Goal: Use online tool/utility: Utilize a website feature to perform a specific function

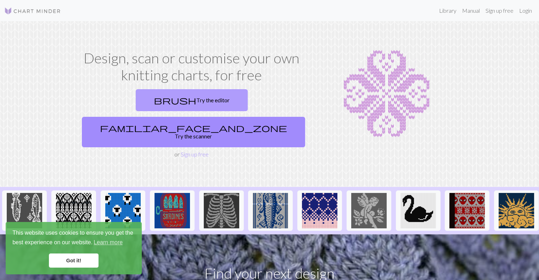
click at [154, 101] on span "brush" at bounding box center [175, 100] width 43 height 10
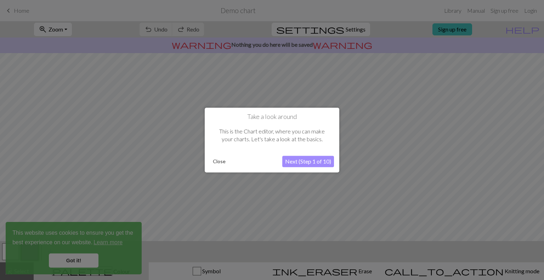
click at [322, 156] on button "Next (Step 1 of 10)" at bounding box center [308, 161] width 52 height 11
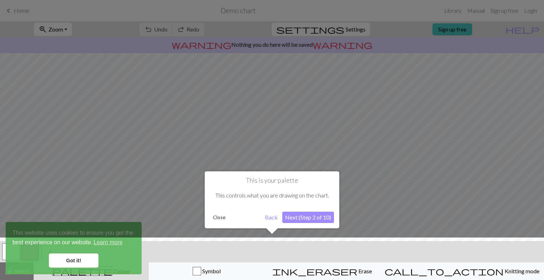
click at [311, 219] on button "Next (Step 2 of 10)" at bounding box center [308, 217] width 52 height 11
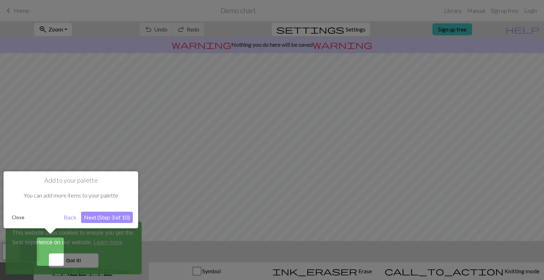
click at [111, 220] on button "Next (Step 3 of 10)" at bounding box center [107, 217] width 52 height 11
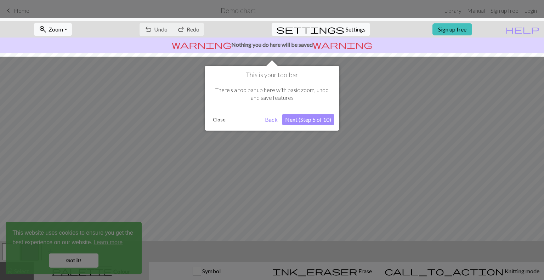
click at [313, 116] on button "Next (Step 5 of 10)" at bounding box center [308, 119] width 52 height 11
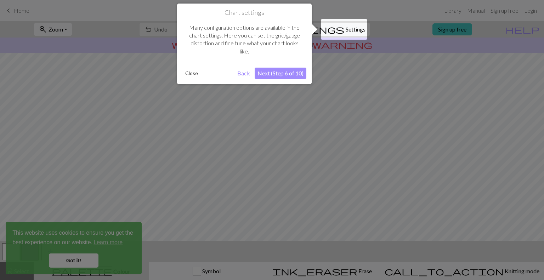
click at [293, 73] on button "Next (Step 6 of 10)" at bounding box center [281, 73] width 52 height 11
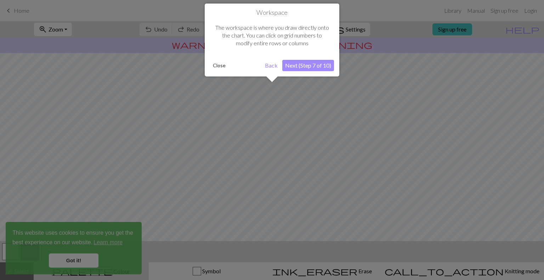
scroll to position [42, 0]
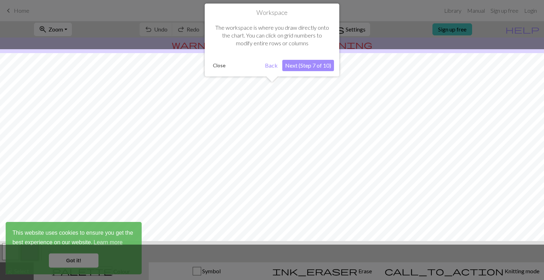
click at [298, 68] on button "Next (Step 7 of 10)" at bounding box center [308, 65] width 52 height 11
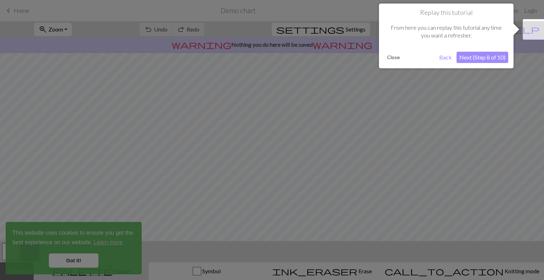
click at [485, 61] on button "Next (Step 8 of 10)" at bounding box center [483, 57] width 52 height 11
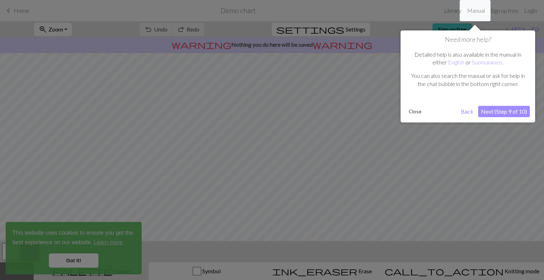
click at [414, 110] on button "Close" at bounding box center [415, 111] width 18 height 11
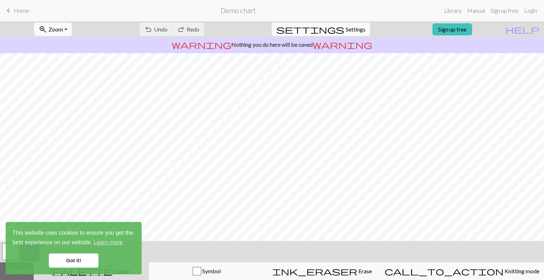
click at [78, 257] on link "Got it!" at bounding box center [74, 261] width 50 height 14
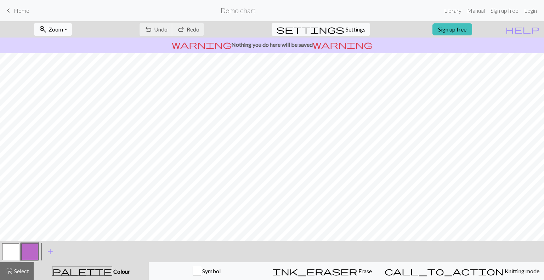
click at [63, 28] on span "Zoom" at bounding box center [56, 29] width 15 height 7
click at [71, 87] on button "50%" at bounding box center [62, 84] width 56 height 11
click at [63, 29] on span "Zoom" at bounding box center [56, 29] width 15 height 7
click at [62, 96] on button "100%" at bounding box center [62, 96] width 56 height 11
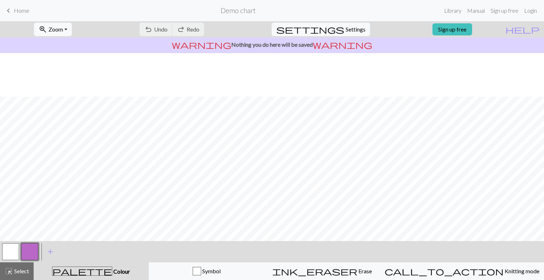
scroll to position [47, 0]
click at [363, 269] on span "Erase" at bounding box center [365, 271] width 15 height 7
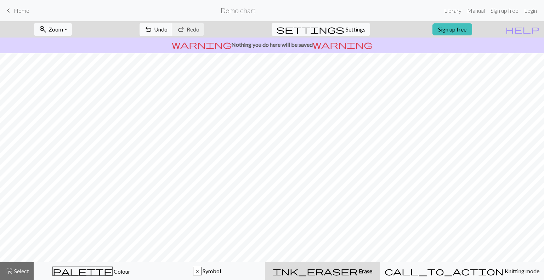
click at [188, 37] on div "undo Undo Undo redo Redo Redo" at bounding box center [171, 29] width 75 height 16
click at [168, 29] on span "Undo" at bounding box center [160, 29] width 13 height 7
click at [113, 274] on span "Colour" at bounding box center [122, 271] width 18 height 7
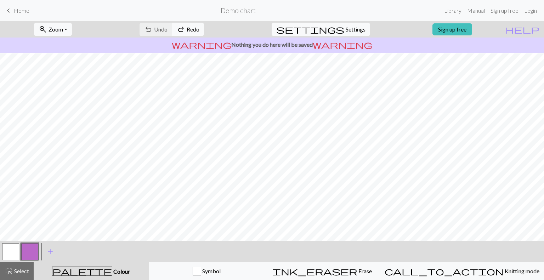
click at [16, 247] on button "button" at bounding box center [10, 251] width 17 height 17
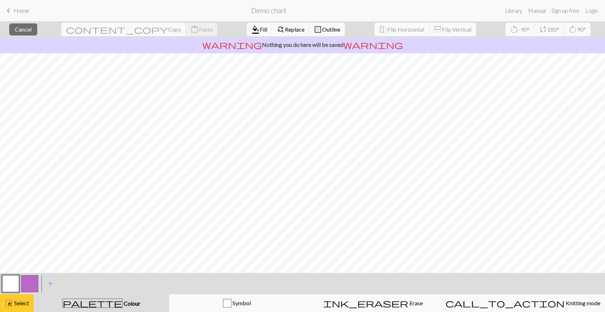
click at [16, 280] on span "Select" at bounding box center [21, 302] width 16 height 7
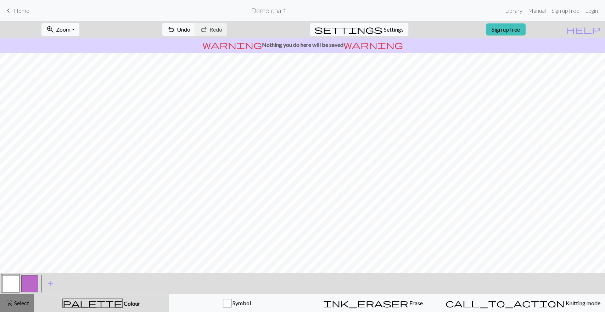
click at [16, 280] on span "Select" at bounding box center [21, 302] width 16 height 7
click at [14, 280] on span "Select" at bounding box center [21, 302] width 16 height 7
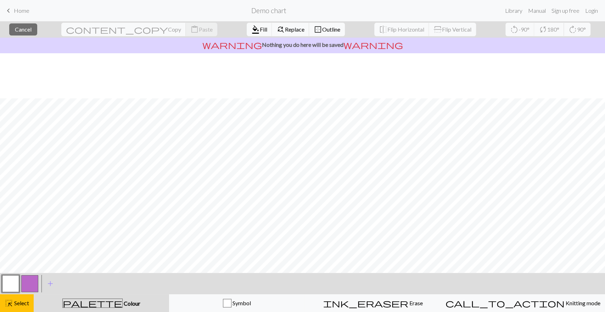
scroll to position [45, 0]
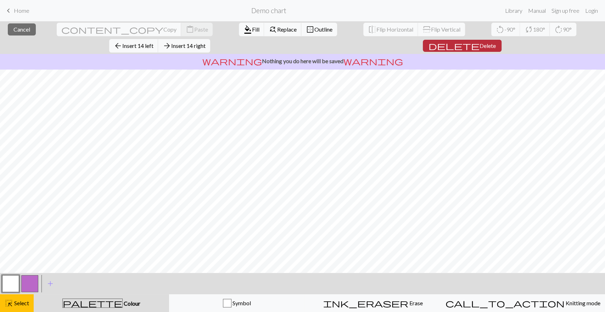
click at [496, 42] on span "Delete" at bounding box center [488, 45] width 16 height 7
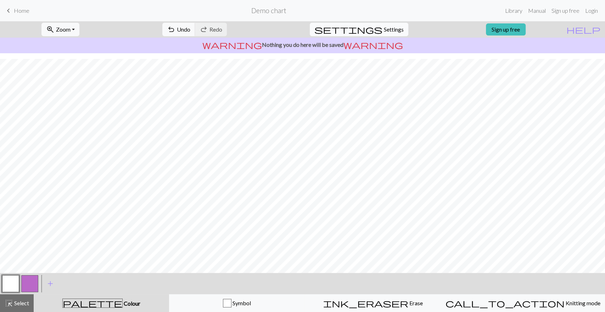
click at [386, 26] on span "Settings" at bounding box center [394, 29] width 20 height 9
select select "aran"
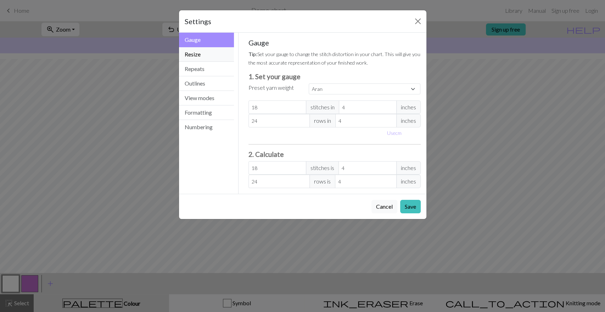
click at [225, 48] on button "Resize" at bounding box center [206, 54] width 55 height 15
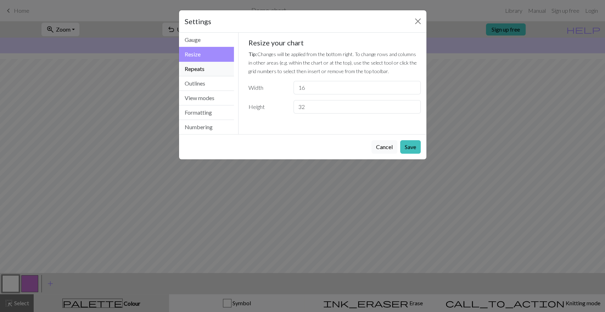
click at [211, 69] on button "Repeats" at bounding box center [206, 69] width 55 height 15
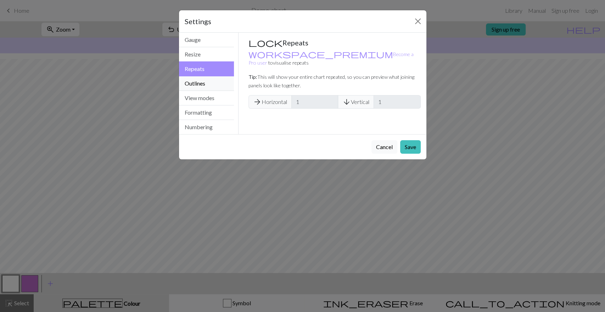
click at [210, 83] on button "Outlines" at bounding box center [206, 83] width 55 height 15
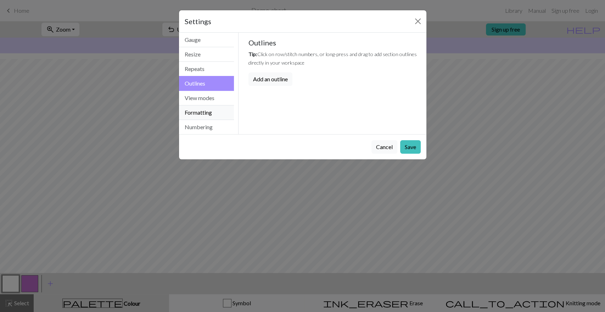
click at [207, 110] on button "Formatting" at bounding box center [206, 112] width 55 height 15
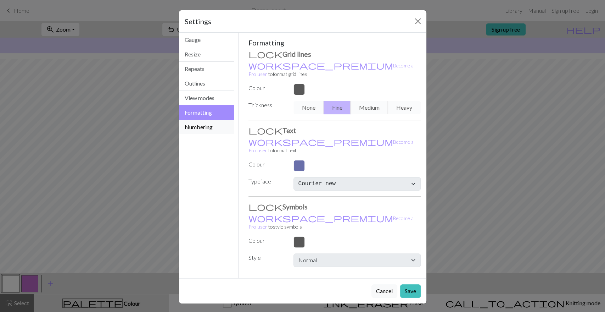
click at [202, 125] on button "Numbering" at bounding box center [206, 127] width 55 height 14
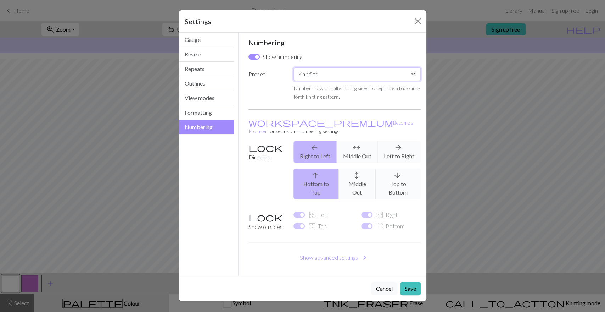
click at [349, 73] on select "Custom Knit flat Knit in the round Lace knitting Cross stitch" at bounding box center [356, 73] width 127 height 13
select select "round"
click at [293, 67] on select "Custom Knit flat Knit in the round Lace knitting Cross stitch" at bounding box center [356, 73] width 127 height 13
checkbox input "false"
click at [409, 280] on button "Save" at bounding box center [410, 287] width 21 height 13
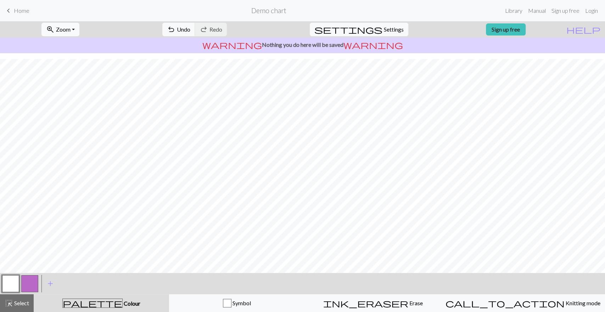
click at [71, 24] on button "zoom_in Zoom Zoom" at bounding box center [60, 29] width 38 height 13
click at [83, 42] on button "Fit all" at bounding box center [70, 44] width 56 height 11
click at [79, 29] on button "zoom_in Zoom Zoom" at bounding box center [60, 29] width 38 height 13
click at [81, 66] on button "Fit height" at bounding box center [70, 67] width 56 height 11
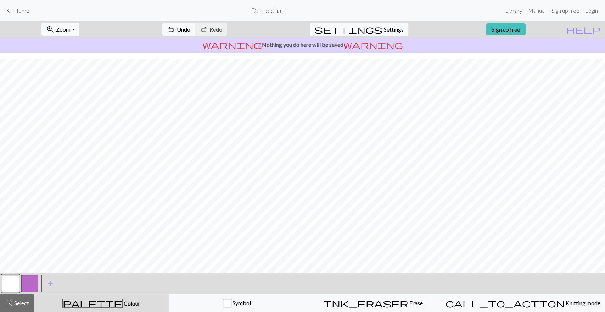
click at [71, 26] on span "Zoom" at bounding box center [63, 29] width 15 height 7
click at [74, 56] on button "Fit width" at bounding box center [70, 56] width 56 height 11
click at [55, 30] on span "zoom_in" at bounding box center [50, 29] width 9 height 10
click at [78, 68] on button "Fit height" at bounding box center [70, 67] width 56 height 11
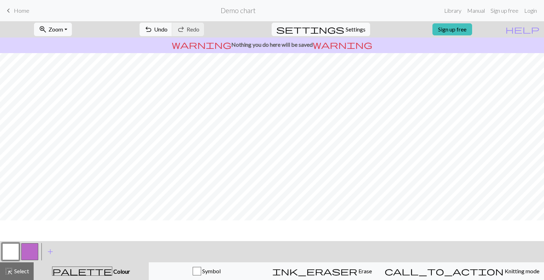
scroll to position [9, 0]
click at [58, 27] on button "zoom_in Zoom Zoom" at bounding box center [53, 29] width 38 height 13
click at [72, 69] on button "Fit height" at bounding box center [62, 67] width 56 height 11
click at [27, 275] on span "Select" at bounding box center [21, 271] width 16 height 7
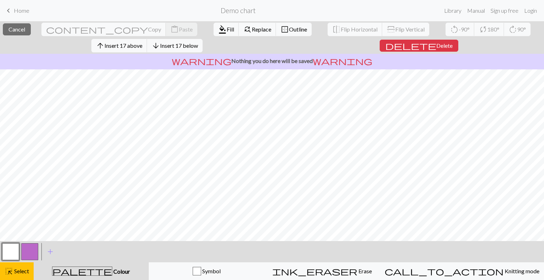
scroll to position [32, 0]
click at [14, 254] on button "button" at bounding box center [10, 251] width 17 height 17
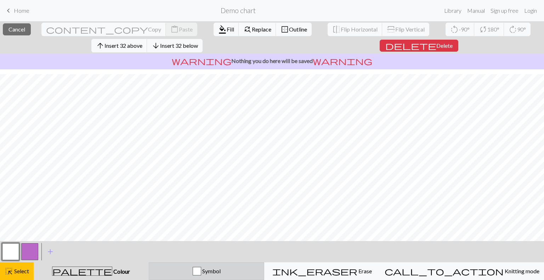
click at [201, 270] on div "button" at bounding box center [197, 271] width 9 height 9
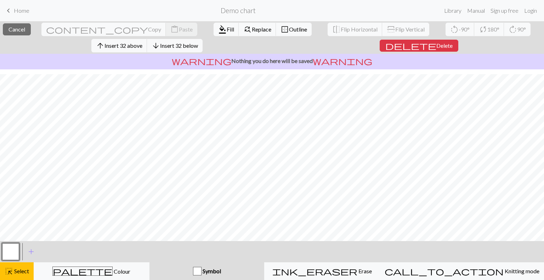
click at [202, 270] on div "button" at bounding box center [197, 271] width 9 height 9
click at [8, 250] on button "button" at bounding box center [10, 251] width 17 height 17
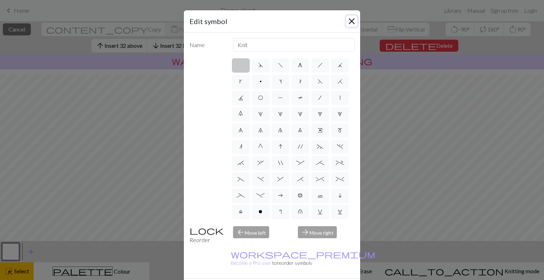
click at [349, 22] on button "Close" at bounding box center [351, 21] width 11 height 11
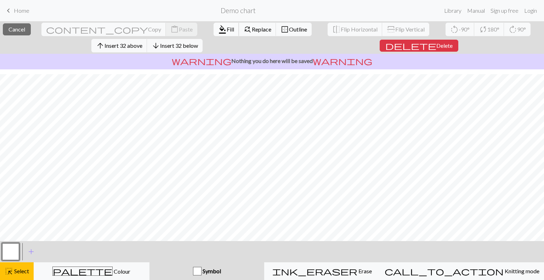
click at [227, 28] on span "Fill" at bounding box center [230, 29] width 7 height 7
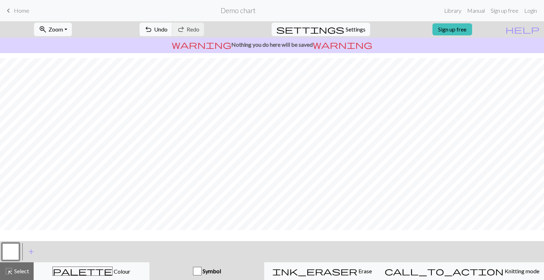
scroll to position [16, 0]
click at [16, 273] on span "Select" at bounding box center [21, 271] width 16 height 7
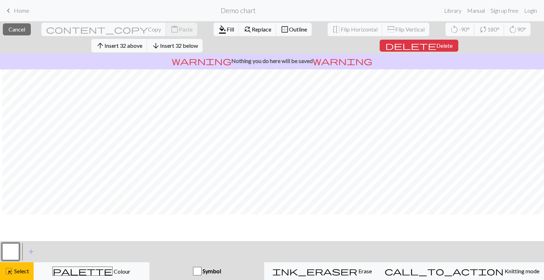
scroll to position [0, 0]
click at [227, 28] on span "Fill" at bounding box center [230, 29] width 7 height 7
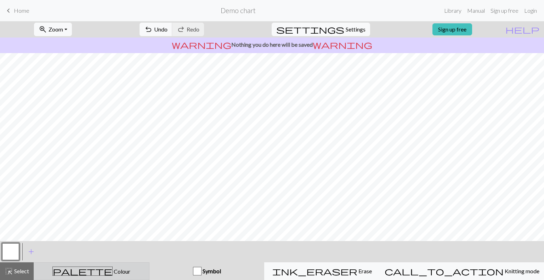
click at [130, 265] on button "palette Colour Colour" at bounding box center [92, 272] width 116 height 18
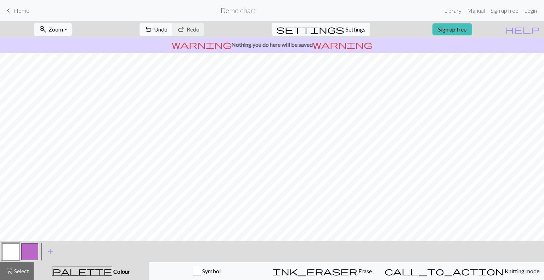
click at [10, 250] on button "button" at bounding box center [10, 251] width 17 height 17
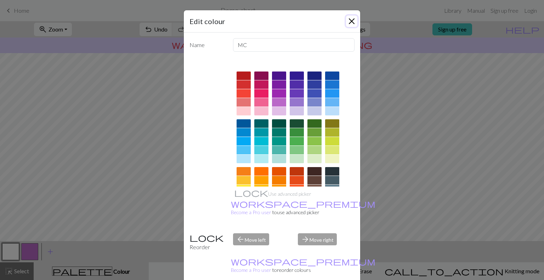
click at [351, 18] on button "Close" at bounding box center [351, 21] width 11 height 11
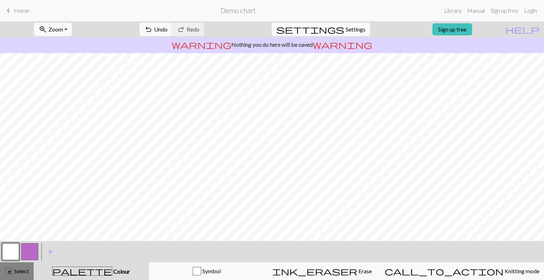
click at [16, 273] on span "Select" at bounding box center [21, 271] width 16 height 7
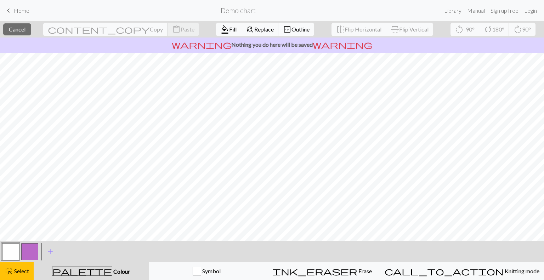
click at [292, 28] on span "Outline" at bounding box center [301, 29] width 18 height 7
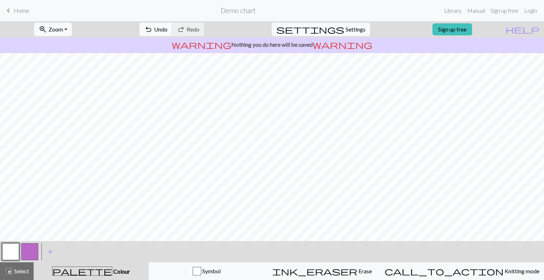
click at [33, 256] on button "button" at bounding box center [29, 251] width 17 height 17
click at [10, 253] on button "button" at bounding box center [10, 251] width 17 height 17
click at [32, 248] on button "button" at bounding box center [29, 251] width 17 height 17
click at [11, 255] on button "button" at bounding box center [10, 251] width 17 height 17
click at [358, 269] on span "Erase" at bounding box center [365, 271] width 15 height 7
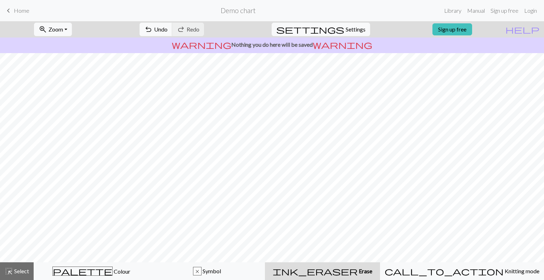
click at [358, 269] on span "Erase" at bounding box center [365, 271] width 15 height 7
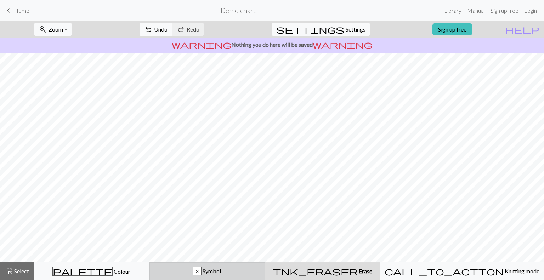
click at [261, 271] on div "x Symbol" at bounding box center [207, 271] width 107 height 9
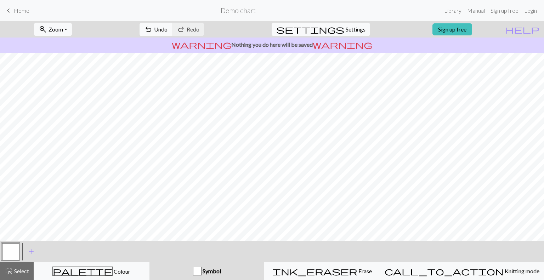
click at [221, 272] on span "Symbol" at bounding box center [211, 271] width 19 height 7
click at [202, 271] on div "button" at bounding box center [197, 271] width 9 height 9
click at [221, 273] on span "Symbol" at bounding box center [211, 271] width 19 height 7
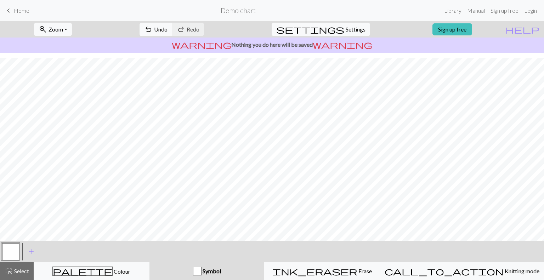
click at [237, 265] on button "Symbol" at bounding box center [207, 272] width 115 height 18
click at [1, 251] on div at bounding box center [10, 251] width 19 height 19
click at [7, 252] on button "button" at bounding box center [10, 251] width 17 height 17
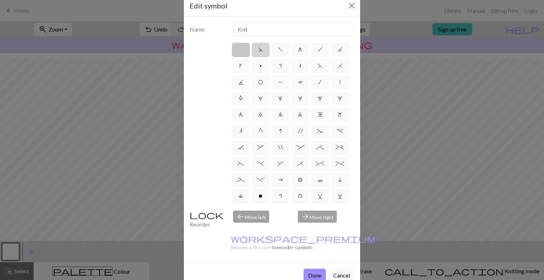
click at [259, 50] on span "d" at bounding box center [260, 50] width 5 height 6
click at [259, 50] on input "d" at bounding box center [260, 47] width 5 height 5
radio input "true"
type input "sk2p"
click at [278, 50] on span "f" at bounding box center [280, 50] width 5 height 6
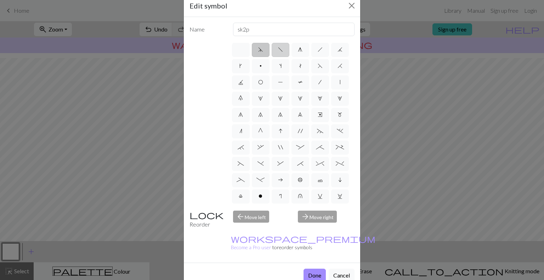
click at [278, 50] on input "f" at bounding box center [280, 47] width 5 height 5
radio input "true"
type input "left leaning decrease"
click at [322, 49] on label "h" at bounding box center [321, 50] width 18 height 14
click at [322, 49] on input "h" at bounding box center [320, 47] width 5 height 5
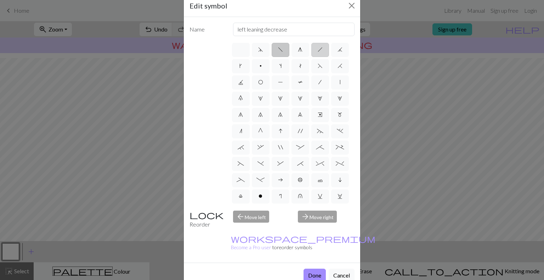
radio input "true"
type input "right leaning decrease"
click at [352, 5] on button "Close" at bounding box center [351, 5] width 11 height 11
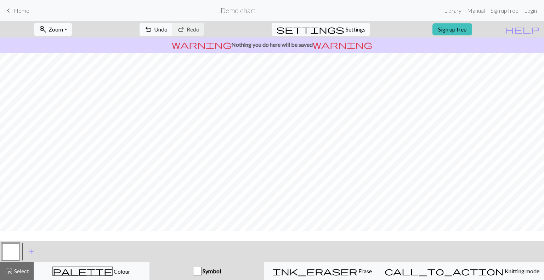
scroll to position [0, 0]
click at [202, 271] on div "button" at bounding box center [197, 271] width 9 height 9
click at [9, 252] on button "button" at bounding box center [10, 251] width 17 height 17
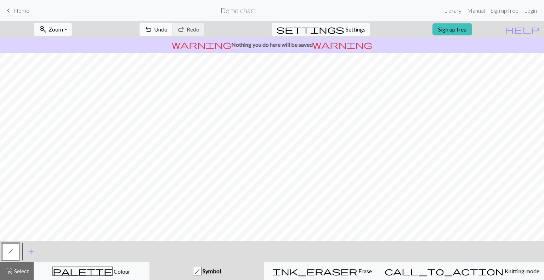
click at [168, 28] on span "Undo" at bounding box center [160, 29] width 13 height 7
click at [202, 270] on div "button" at bounding box center [197, 271] width 9 height 9
click at [32, 250] on span "add" at bounding box center [31, 252] width 9 height 10
click at [27, 251] on button "button" at bounding box center [29, 251] width 17 height 17
click at [34, 251] on button "button" at bounding box center [29, 251] width 17 height 17
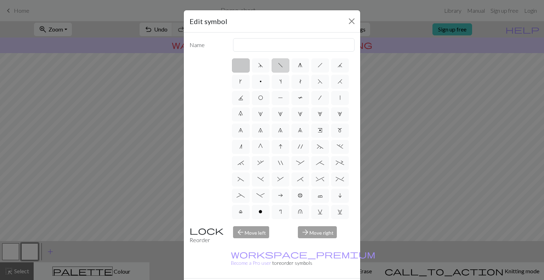
click at [278, 68] on label "f" at bounding box center [281, 65] width 18 height 14
click at [278, 66] on input "f" at bounding box center [280, 63] width 5 height 5
radio input "true"
type input "left leaning decrease"
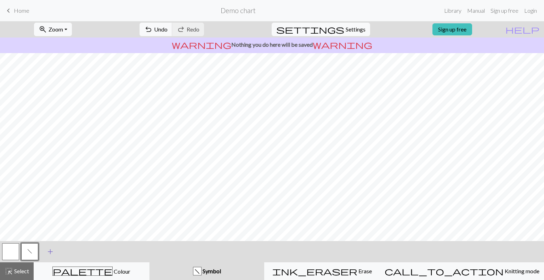
click at [51, 251] on span "add" at bounding box center [50, 252] width 9 height 10
click at [51, 251] on button "button" at bounding box center [48, 251] width 17 height 17
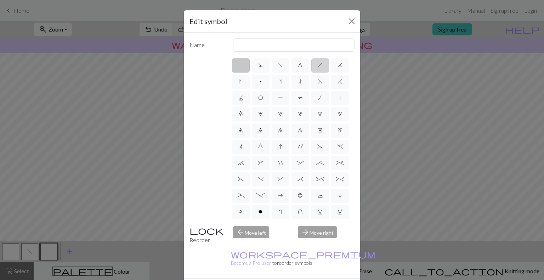
click at [318, 62] on span "h" at bounding box center [320, 65] width 5 height 6
click at [318, 62] on input "h" at bounding box center [320, 63] width 5 height 5
radio input "true"
type input "right leaning decrease"
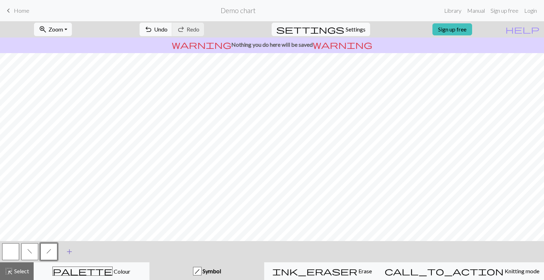
click at [66, 251] on span "add" at bounding box center [69, 252] width 9 height 10
click at [66, 251] on button "button" at bounding box center [68, 251] width 17 height 17
click at [70, 253] on button "button" at bounding box center [68, 251] width 17 height 17
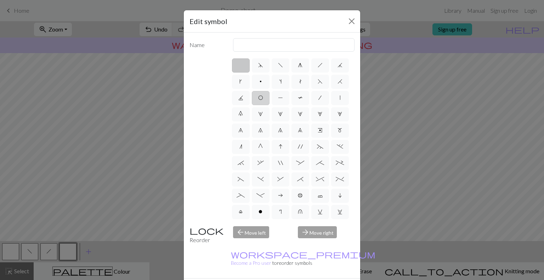
click at [270, 96] on label "O" at bounding box center [261, 98] width 18 height 14
click at [263, 96] on input "O" at bounding box center [260, 96] width 5 height 5
radio input "true"
type input "yo"
click at [263, 97] on span "O" at bounding box center [260, 98] width 5 height 6
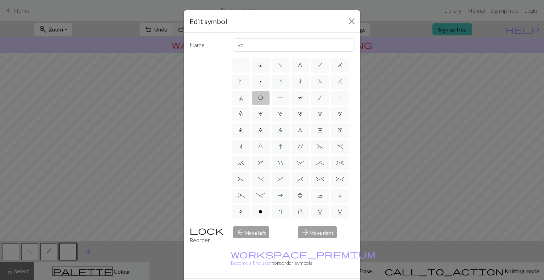
click at [263, 97] on input "O" at bounding box center [260, 96] width 5 height 5
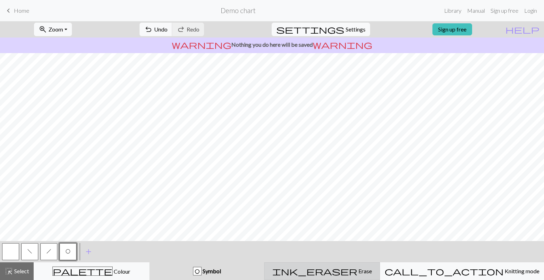
click at [335, 270] on div "ink_eraser Erase Erase" at bounding box center [322, 271] width 107 height 9
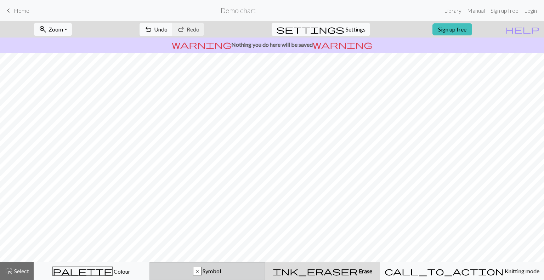
click at [221, 272] on span "Symbol" at bounding box center [211, 271] width 19 height 7
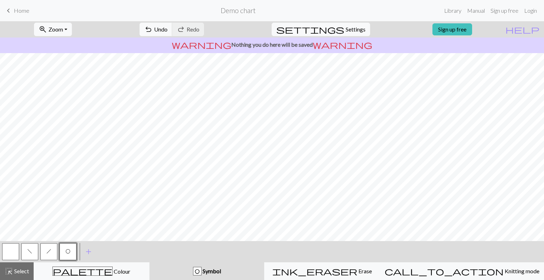
click at [11, 251] on button "button" at bounding box center [10, 251] width 17 height 17
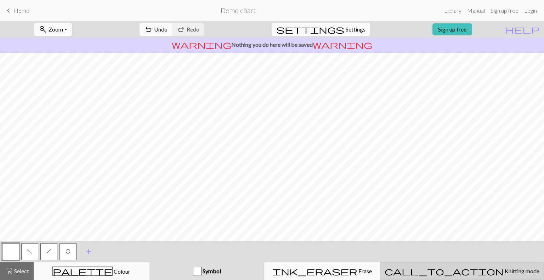
click at [504, 270] on span "Knitting mode" at bounding box center [522, 271] width 36 height 7
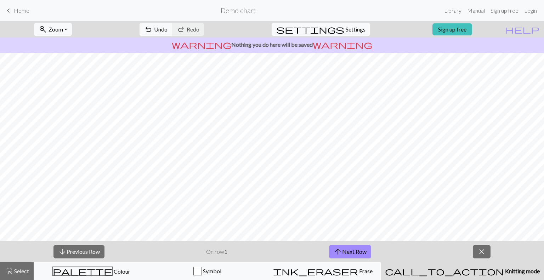
scroll to position [16, 0]
click at [483, 256] on span "close" at bounding box center [482, 252] width 9 height 10
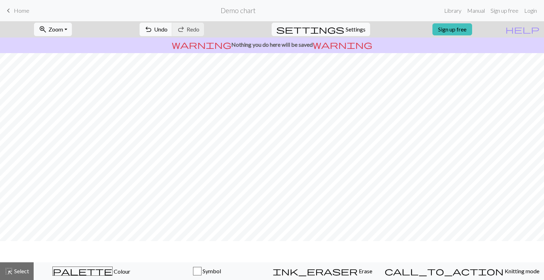
scroll to position [0, 0]
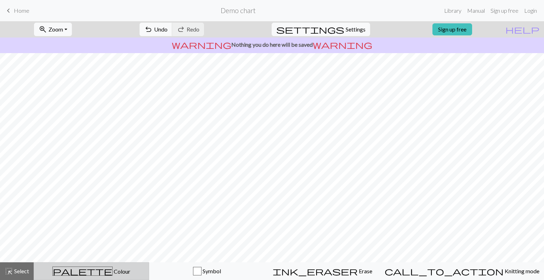
click at [132, 268] on div "palette Colour Colour" at bounding box center [91, 271] width 106 height 9
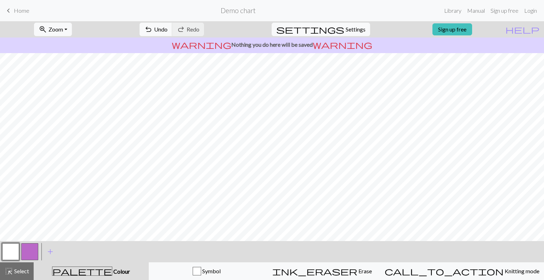
click at [33, 254] on button "button" at bounding box center [29, 251] width 17 height 17
click at [6, 249] on button "button" at bounding box center [10, 251] width 17 height 17
click at [33, 251] on button "button" at bounding box center [29, 251] width 17 height 17
click at [15, 250] on button "button" at bounding box center [10, 251] width 17 height 17
click at [27, 258] on button "button" at bounding box center [29, 251] width 17 height 17
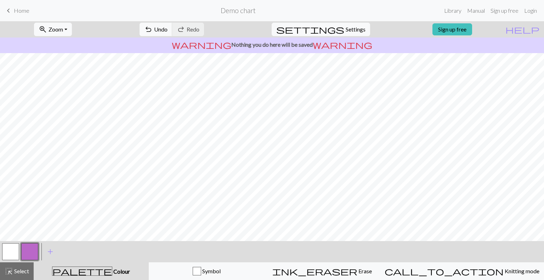
click at [18, 245] on button "button" at bounding box center [10, 251] width 17 height 17
click at [32, 248] on button "button" at bounding box center [29, 251] width 17 height 17
click at [7, 252] on button "button" at bounding box center [10, 251] width 17 height 17
click at [30, 248] on button "button" at bounding box center [29, 251] width 17 height 17
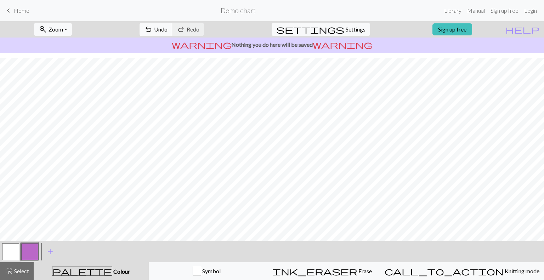
click at [13, 251] on button "button" at bounding box center [10, 251] width 17 height 17
click at [27, 271] on span "Select" at bounding box center [21, 271] width 16 height 7
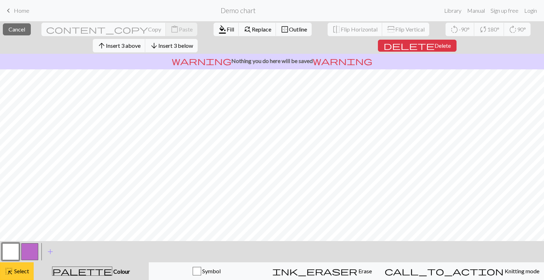
click at [23, 269] on span "Select" at bounding box center [21, 271] width 16 height 7
